Goal: Task Accomplishment & Management: Complete application form

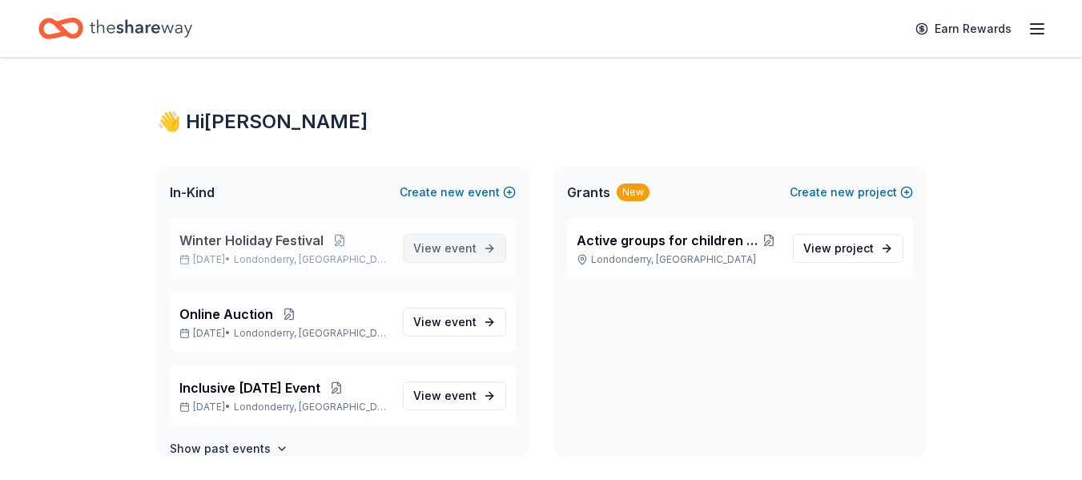
click at [456, 251] on span "event" at bounding box center [460, 248] width 32 height 14
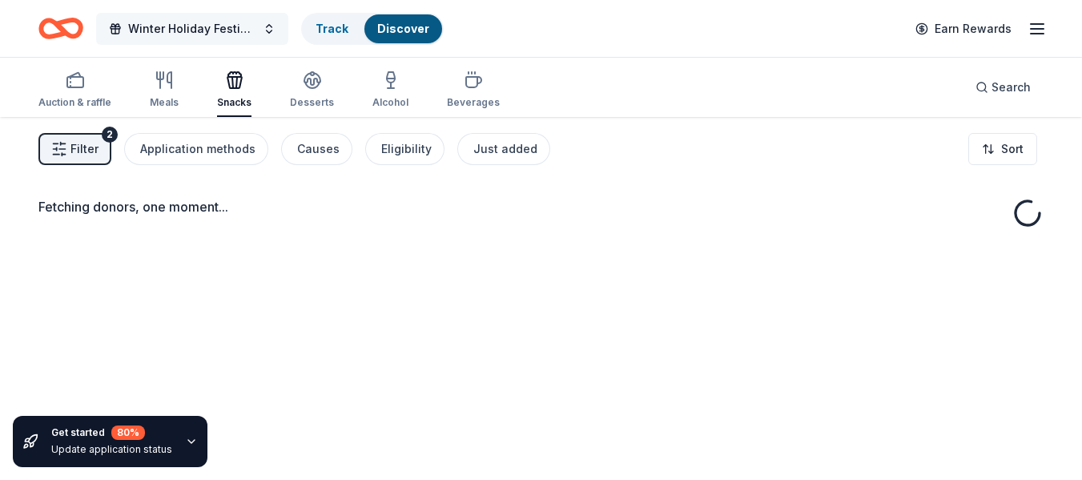
click at [259, 30] on button "Winter Holiday Festival" at bounding box center [192, 29] width 192 height 32
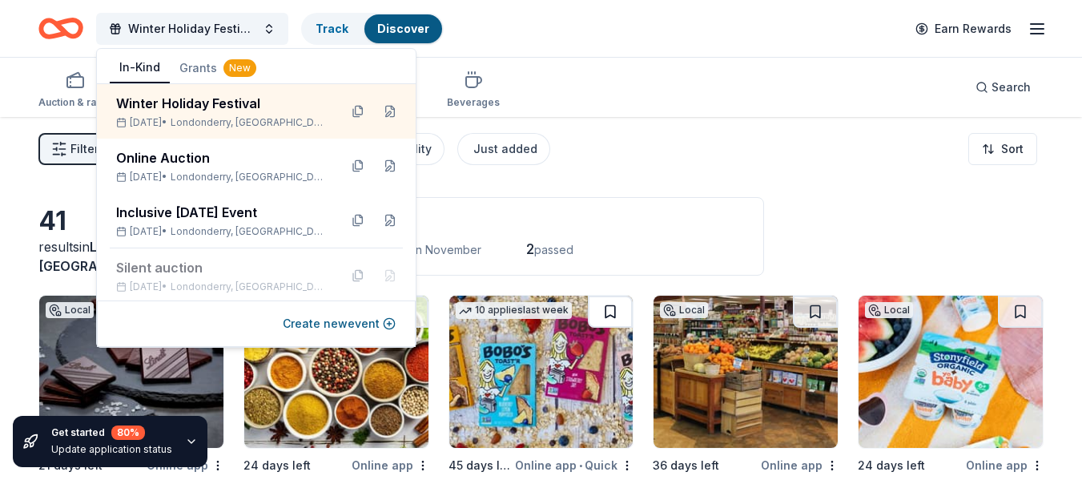
click at [589, 308] on button at bounding box center [610, 311] width 45 height 32
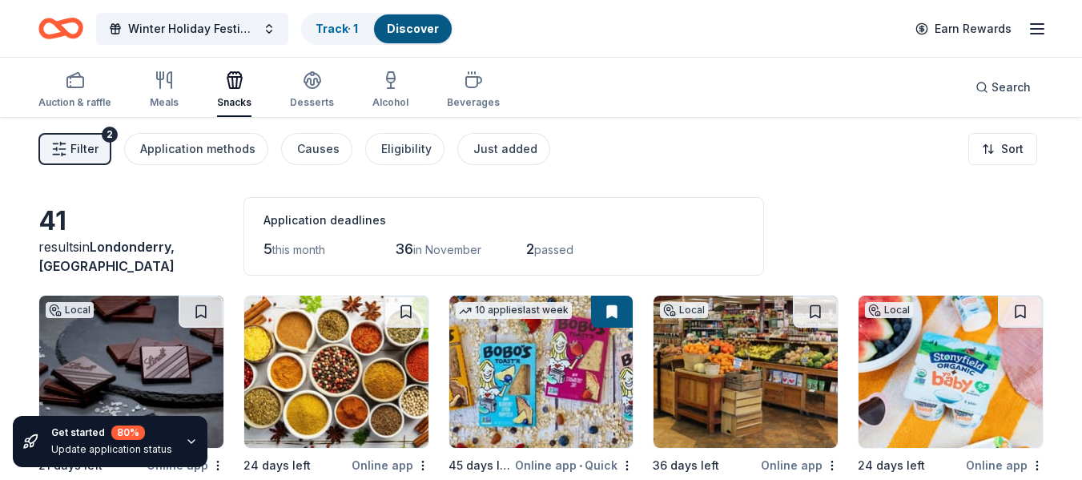
click at [613, 314] on button at bounding box center [612, 311] width 42 height 32
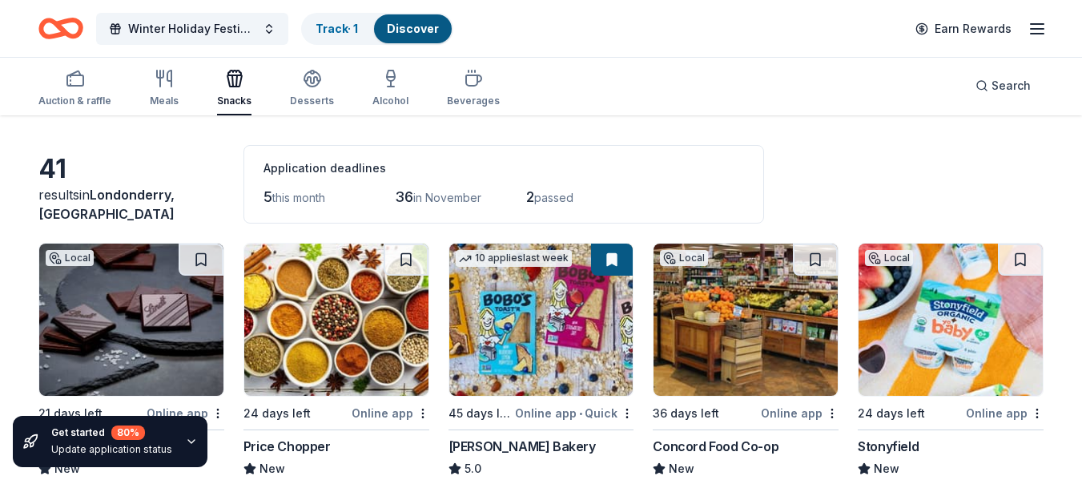
scroll to position [80, 0]
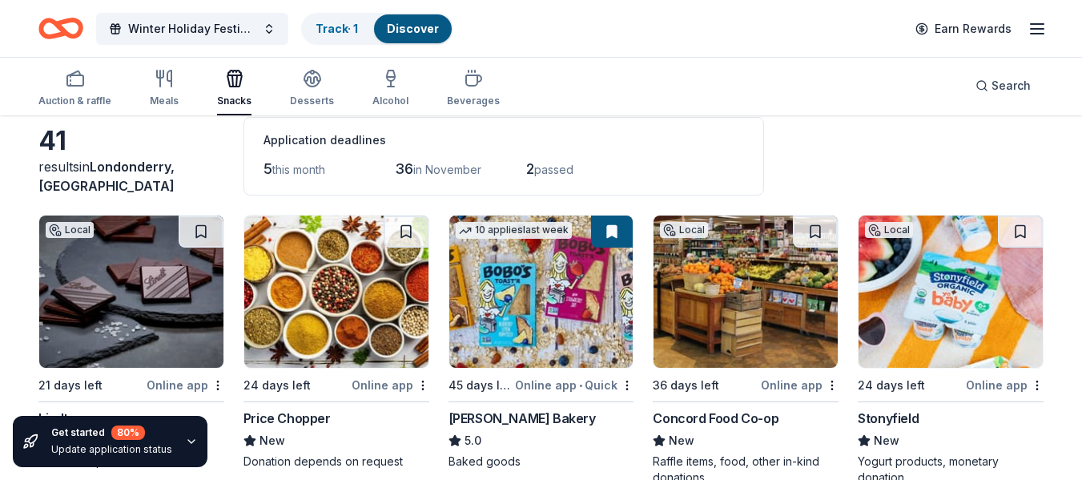
click at [614, 231] on button at bounding box center [612, 231] width 42 height 32
drag, startPoint x: 614, startPoint y: 231, endPoint x: 579, endPoint y: 251, distance: 40.1
click at [614, 231] on button at bounding box center [612, 231] width 42 height 32
click at [543, 270] on img at bounding box center [541, 291] width 184 height 152
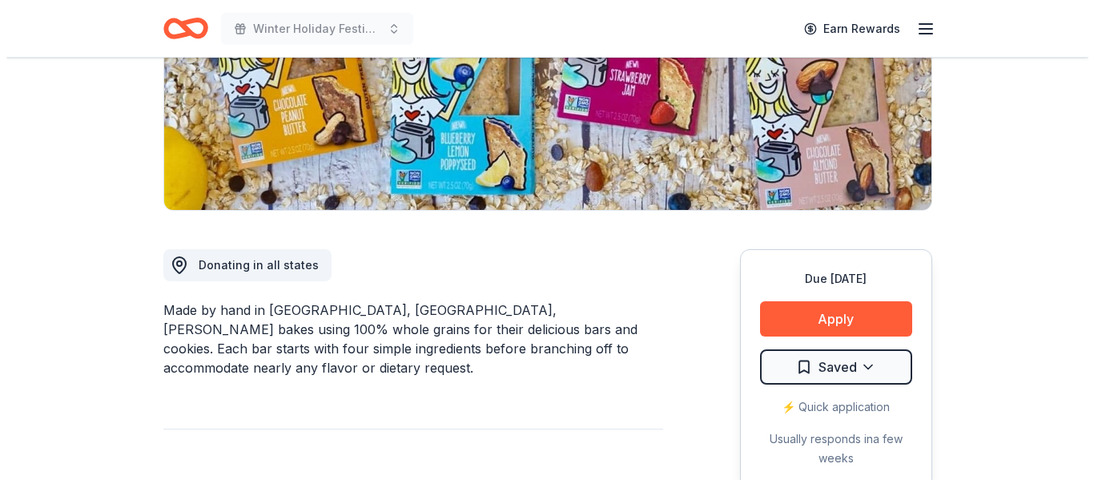
scroll to position [400, 0]
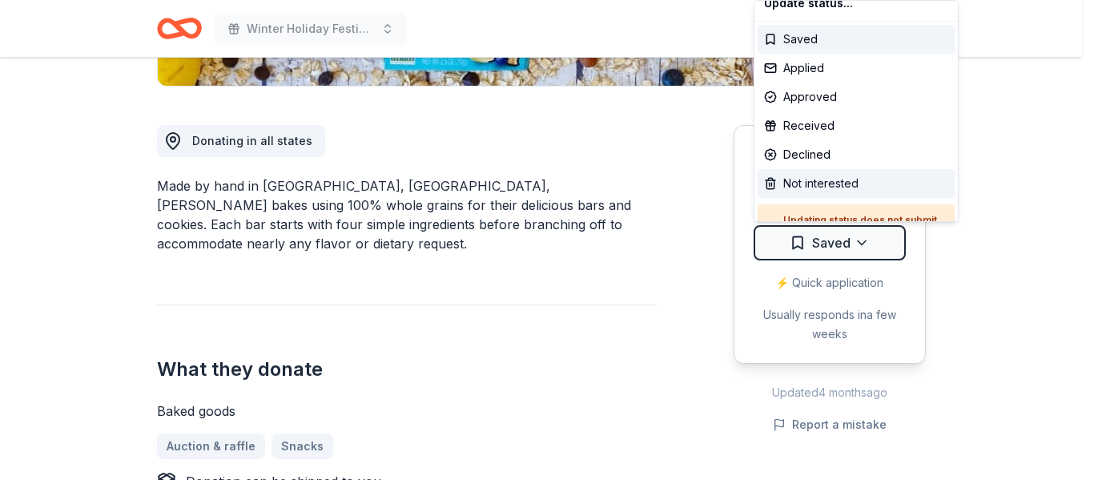
scroll to position [0, 0]
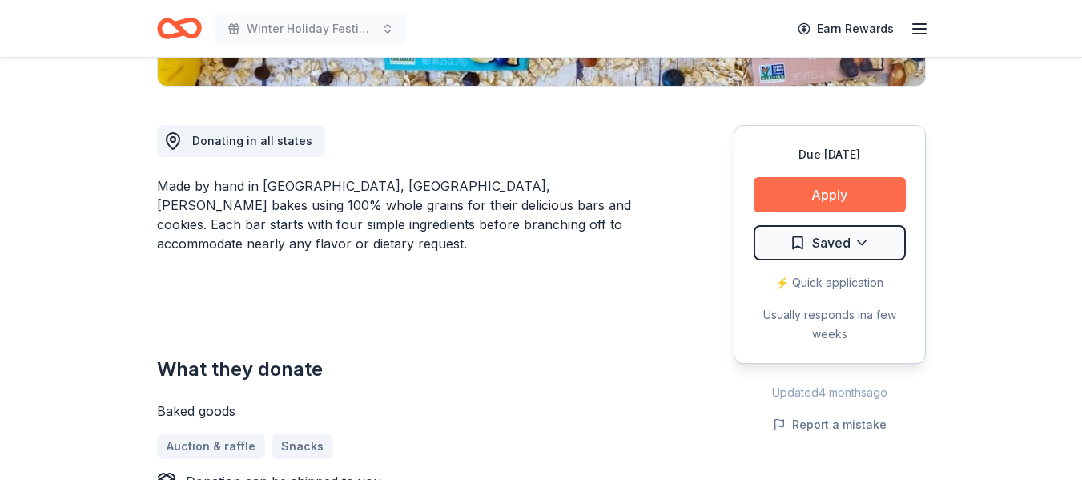
click at [800, 192] on button "Apply" at bounding box center [830, 194] width 152 height 35
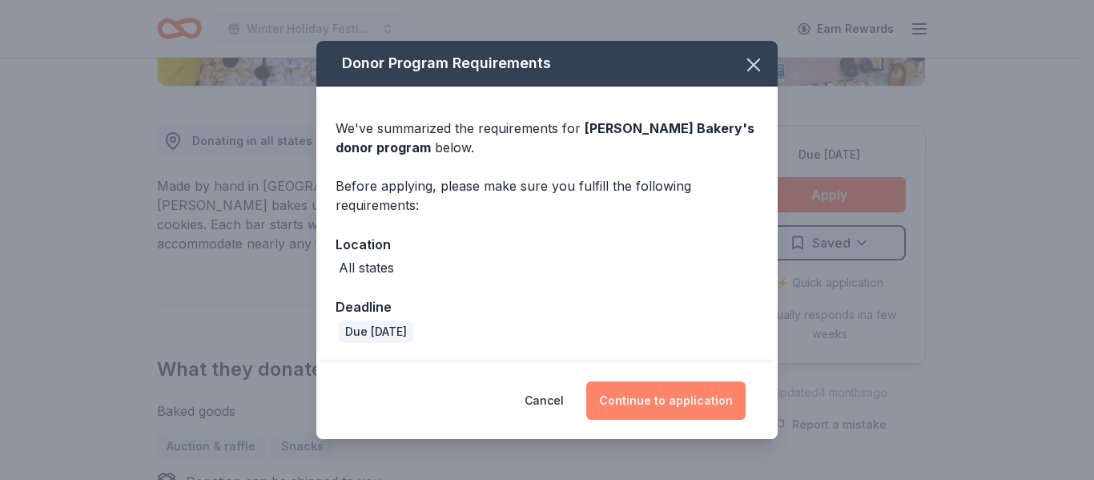
click at [677, 397] on button "Continue to application" at bounding box center [665, 400] width 159 height 38
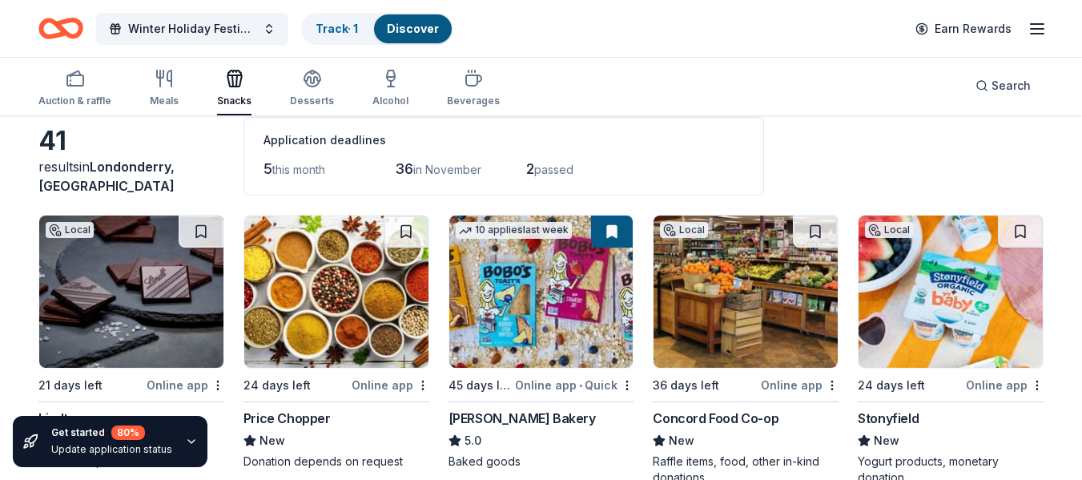
scroll to position [80, 0]
click at [109, 330] on img at bounding box center [131, 291] width 184 height 152
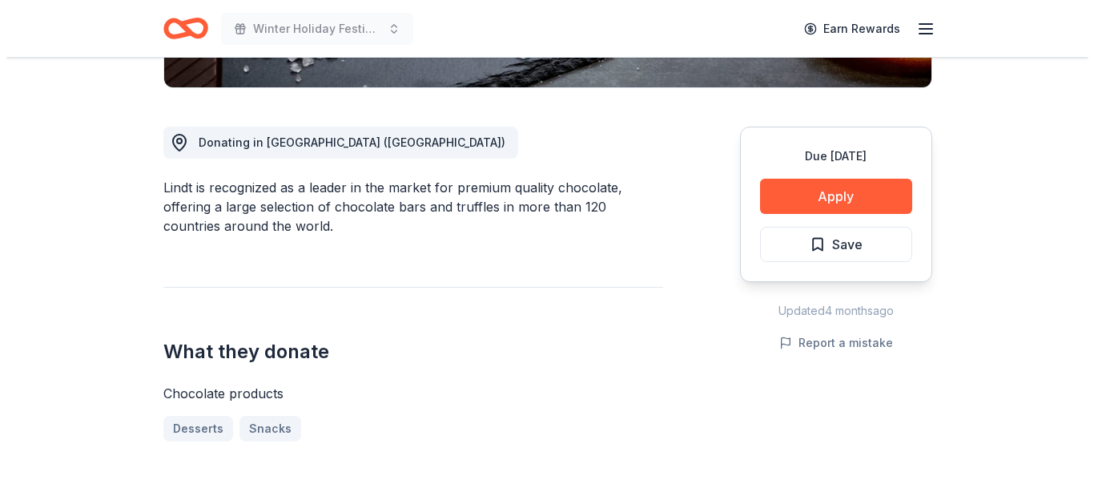
scroll to position [400, 0]
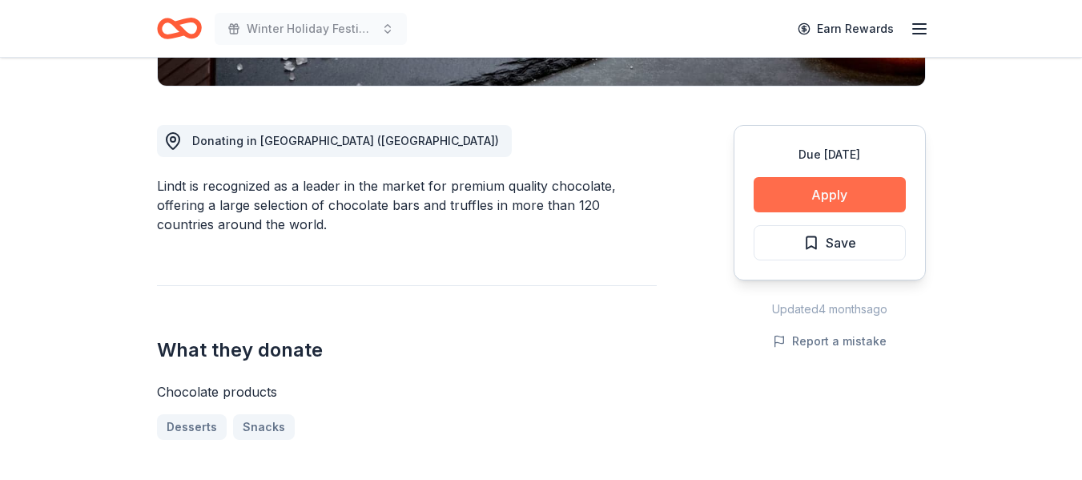
click at [784, 191] on button "Apply" at bounding box center [830, 194] width 152 height 35
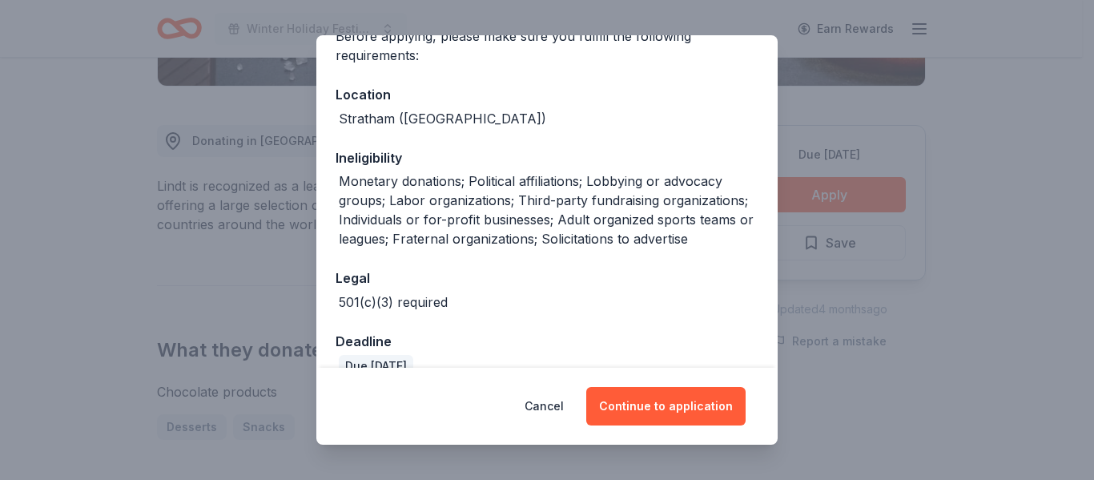
scroll to position [160, 0]
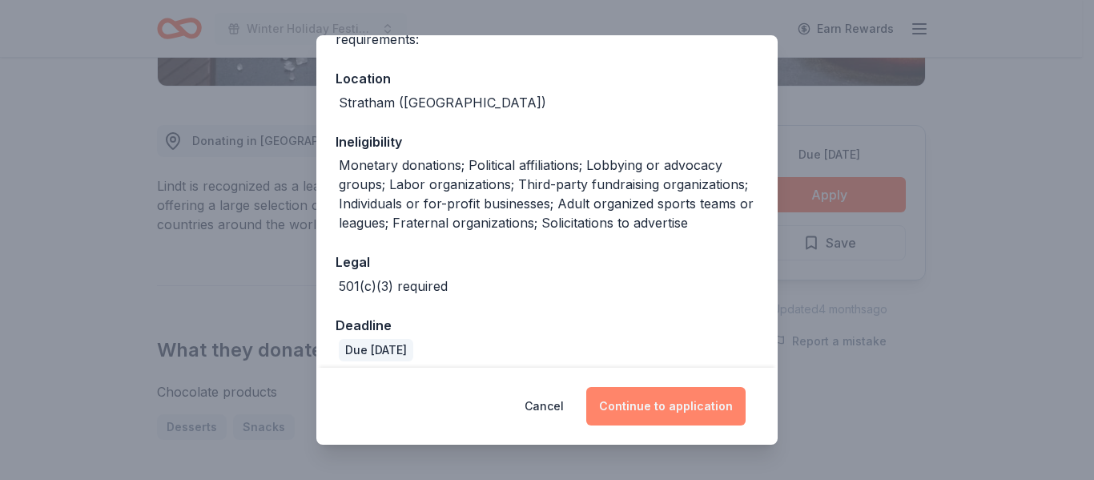
click at [661, 405] on button "Continue to application" at bounding box center [665, 406] width 159 height 38
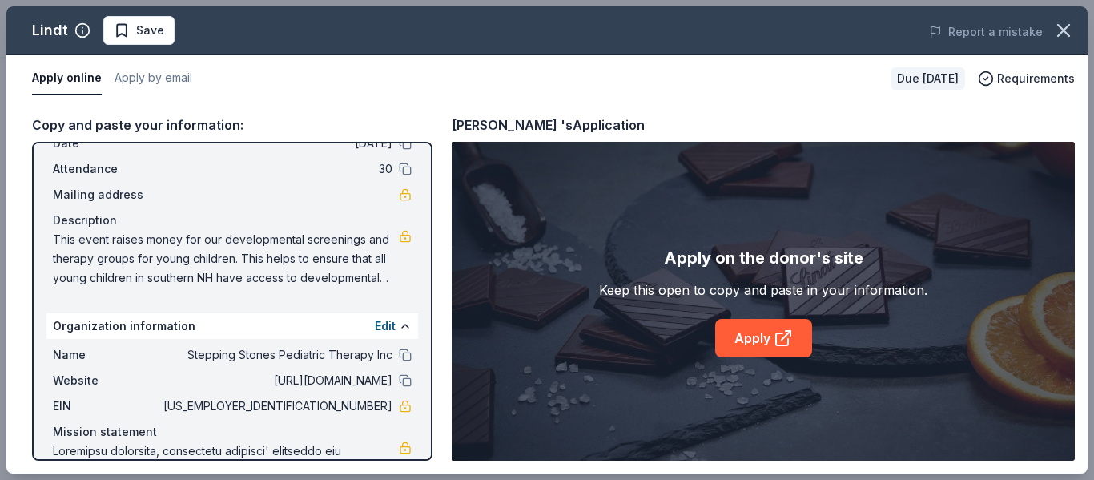
scroll to position [0, 0]
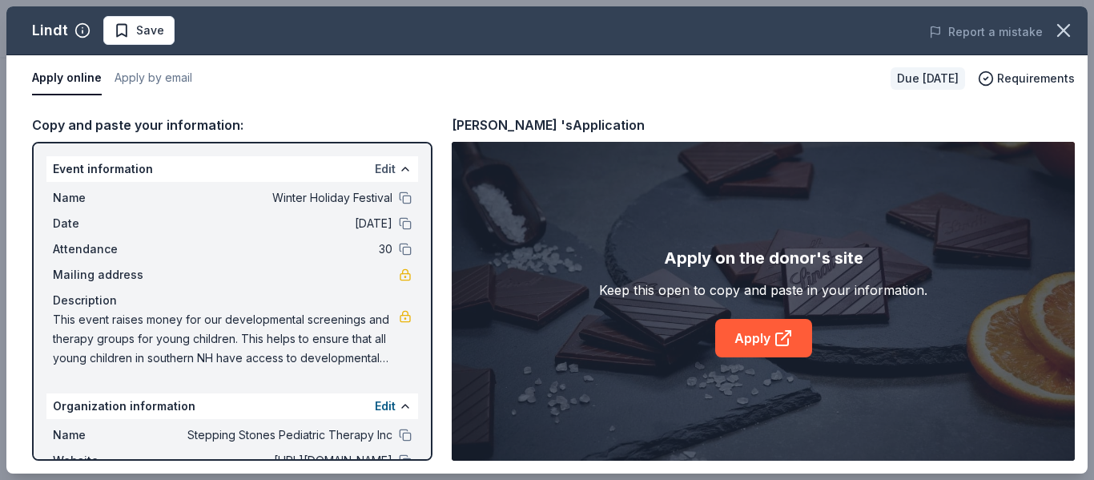
click at [375, 172] on button "Edit" at bounding box center [385, 168] width 21 height 19
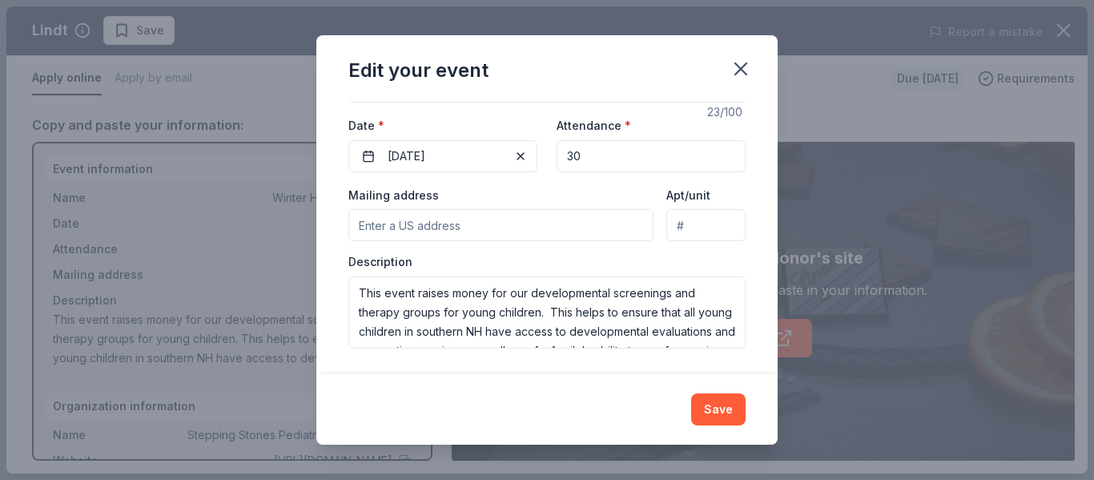
scroll to position [38, 0]
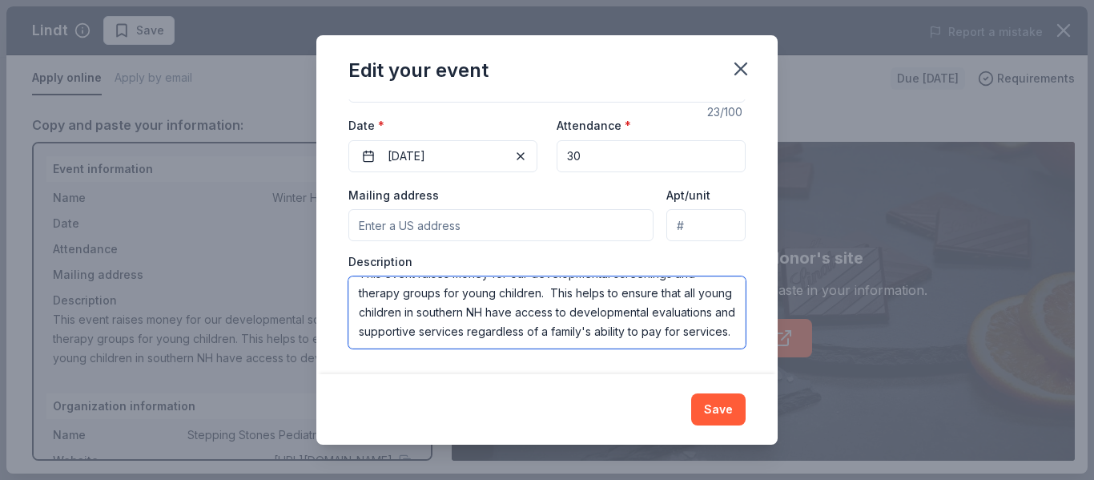
click at [577, 331] on textarea "This event raises money for our developmental screenings and therapy groups for…" at bounding box center [546, 312] width 397 height 72
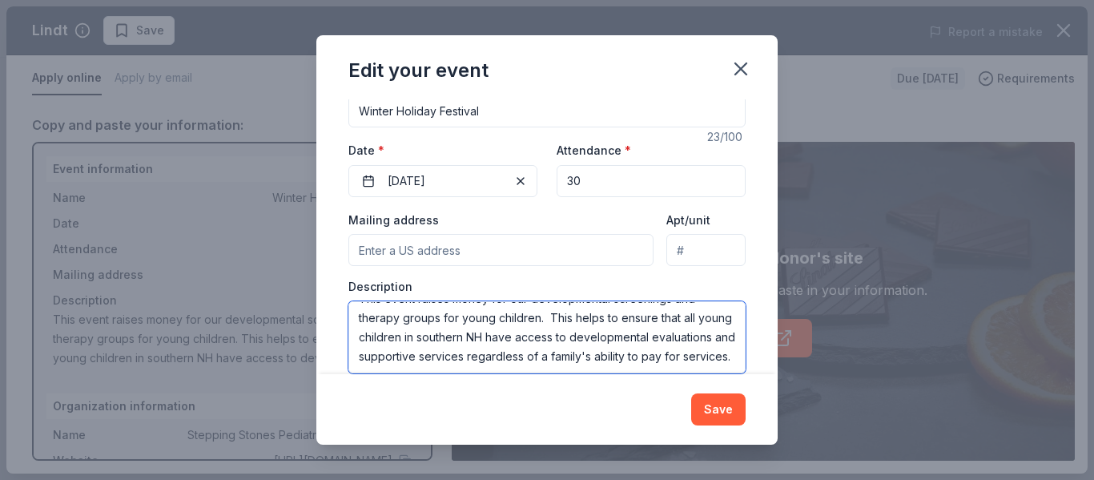
scroll to position [182, 0]
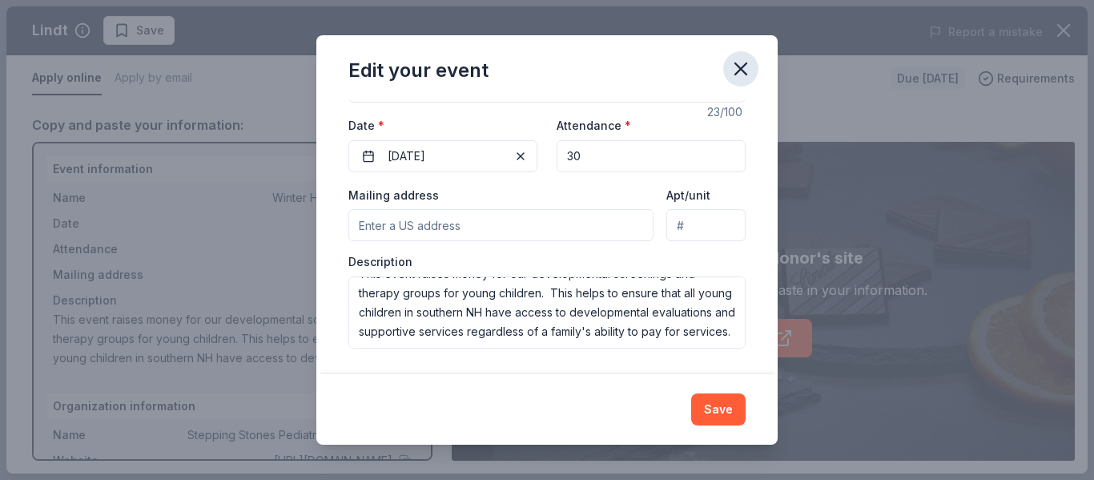
click at [735, 66] on icon "button" at bounding box center [741, 69] width 22 height 22
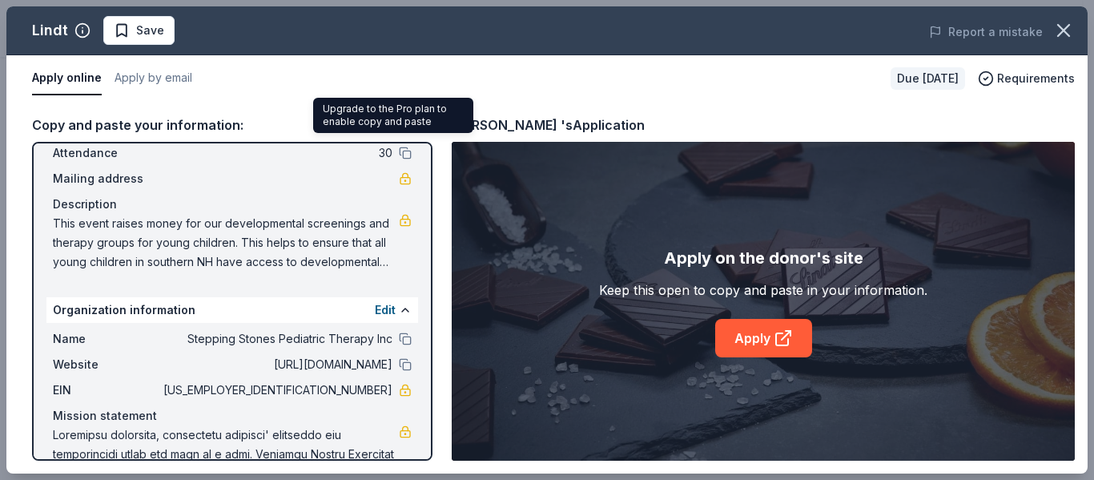
scroll to position [139, 0]
